Goal: Information Seeking & Learning: Learn about a topic

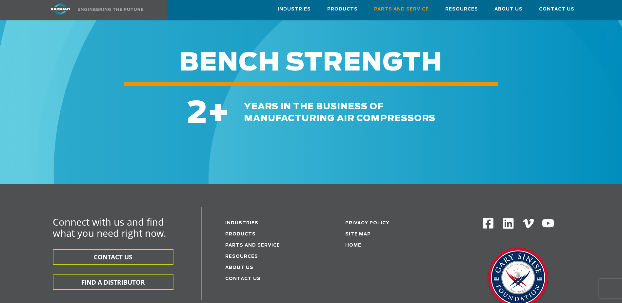
scroll to position [722, 0]
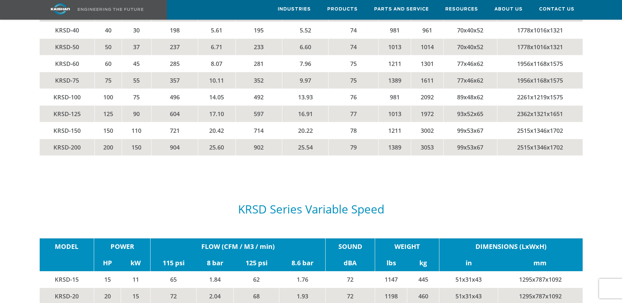
scroll to position [1212, 0]
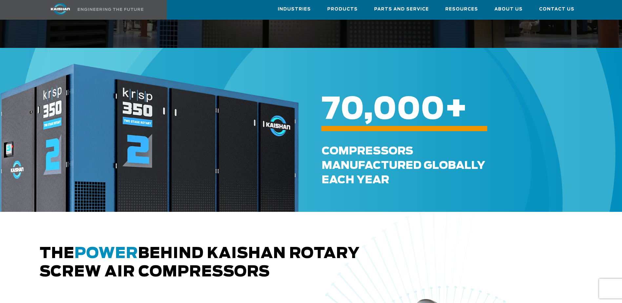
scroll to position [229, 0]
